Goal: Navigation & Orientation: Find specific page/section

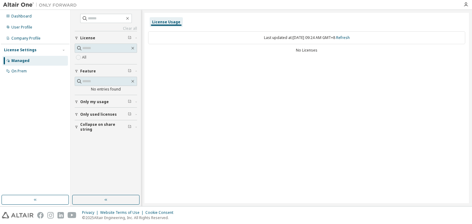
click at [117, 113] on div "Only used licenses" at bounding box center [107, 114] width 55 height 5
